Goal: Task Accomplishment & Management: Use online tool/utility

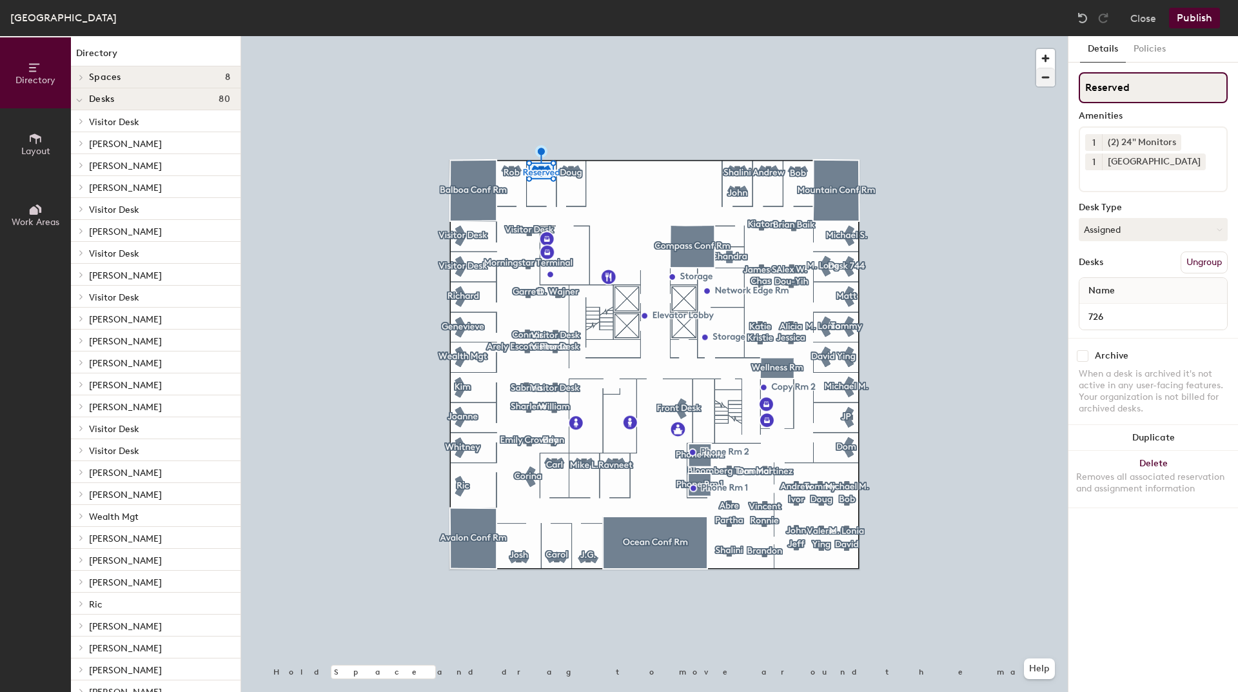
click at [1015, 104] on div "Directory Layout Work Areas Directory Spaces 8 Avalon Conf Rm Balboa Conf Rm Co…" at bounding box center [619, 364] width 1238 height 656
type input "[PERSON_NAME]"
click at [1188, 22] on button "Publish" at bounding box center [1194, 18] width 51 height 21
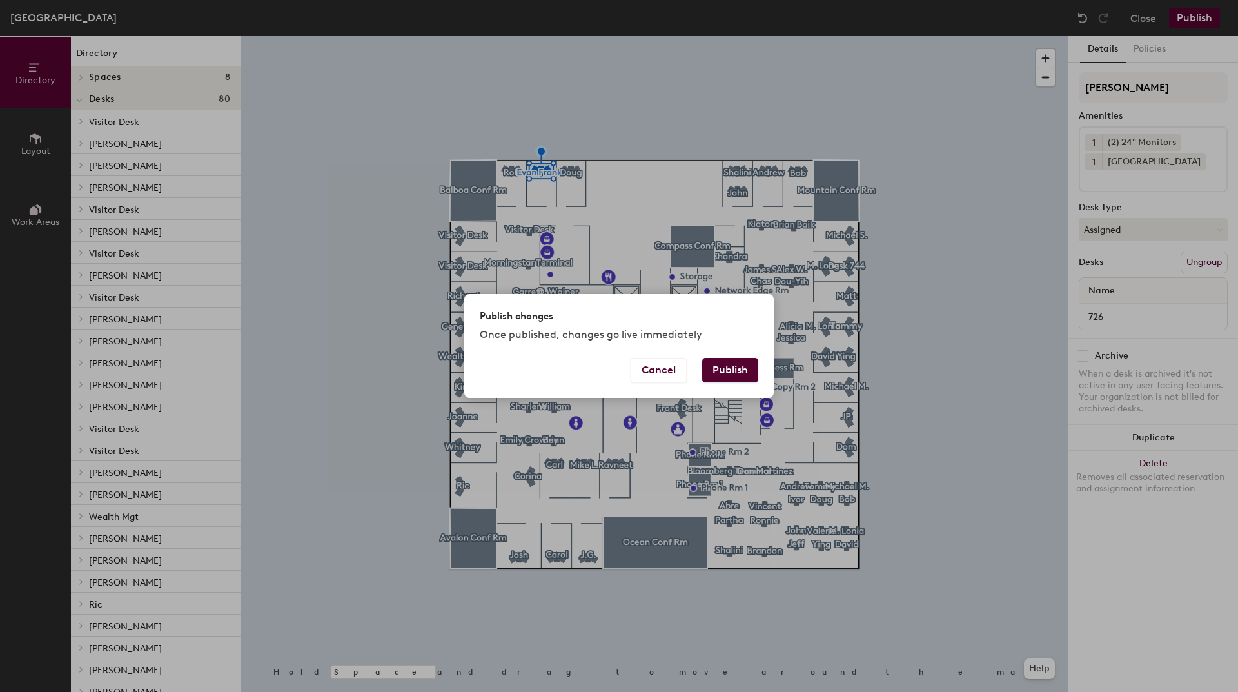
click at [745, 370] on button "Publish" at bounding box center [730, 370] width 56 height 25
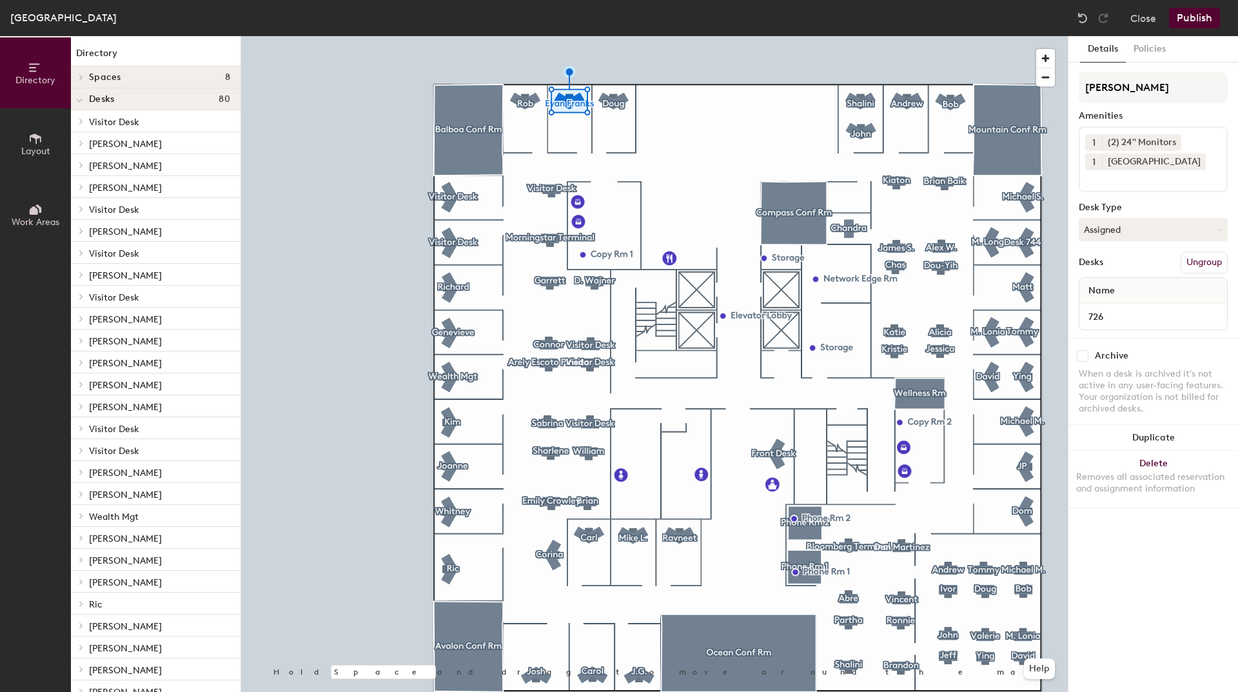
click at [35, 148] on span "Layout" at bounding box center [35, 151] width 29 height 11
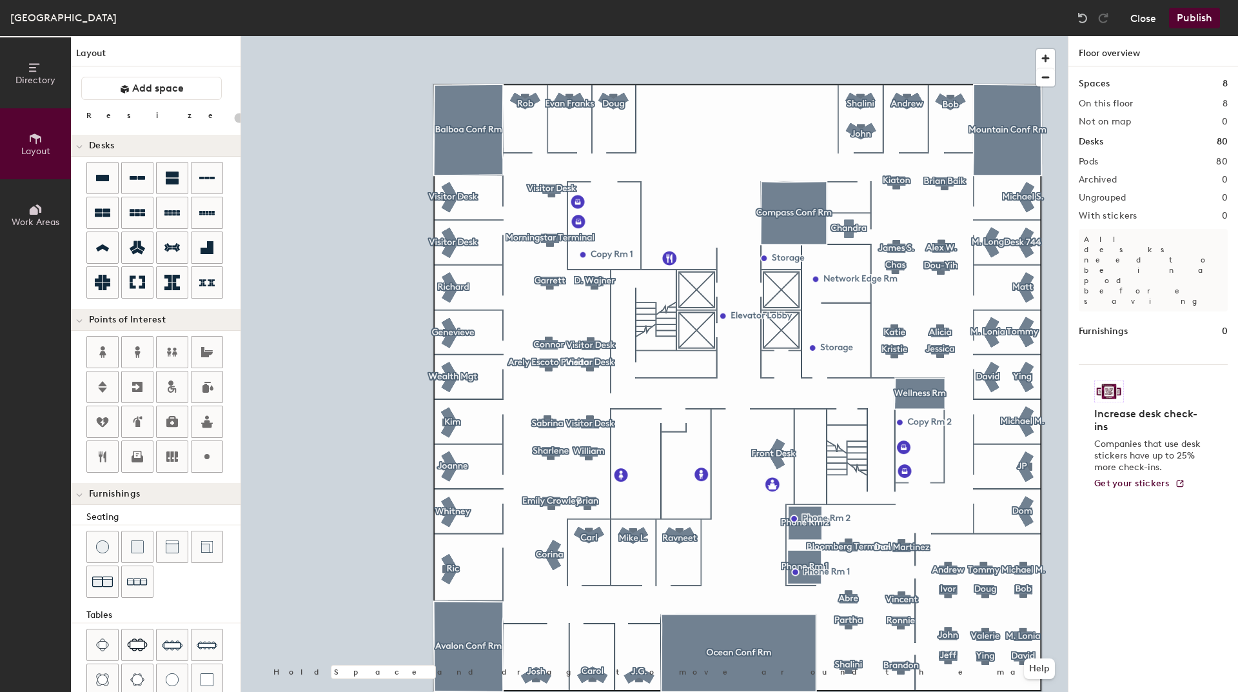
click at [1150, 19] on button "Close" at bounding box center [1143, 18] width 26 height 21
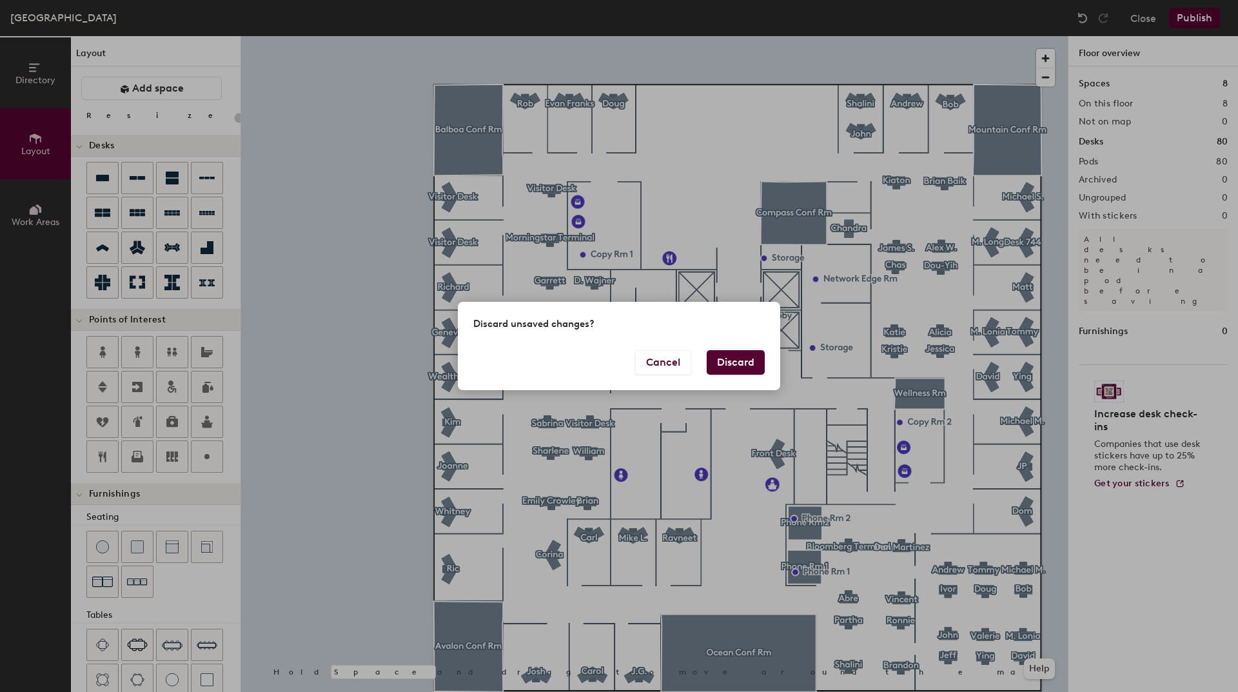
click at [732, 361] on button "Discard" at bounding box center [736, 362] width 58 height 25
type input "20"
